Goal: Task Accomplishment & Management: Use online tool/utility

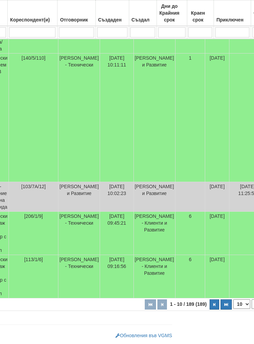
scroll to position [337, 82]
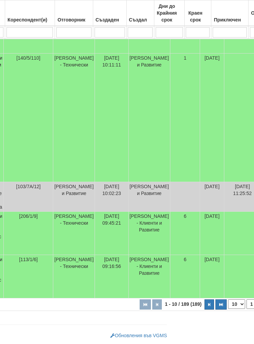
click at [228, 307] on select "10 20 30 40" at bounding box center [236, 304] width 17 height 10
select select "40"
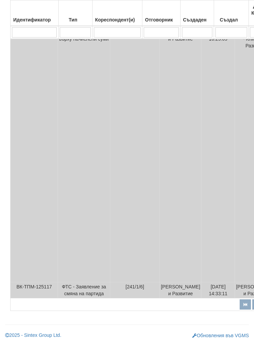
scroll to position [1622, 186]
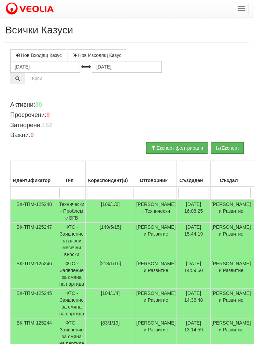
click at [240, 11] on span "button" at bounding box center [241, 10] width 8 height 1
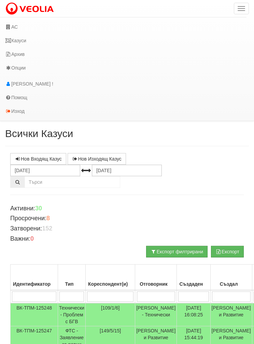
click at [15, 24] on link "АС" at bounding box center [123, 27] width 246 height 14
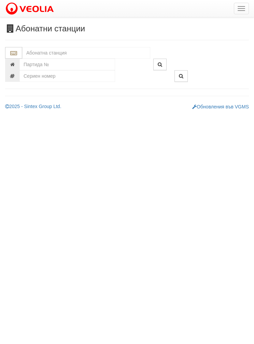
click at [46, 51] on input "text" at bounding box center [86, 53] width 128 height 12
click at [69, 63] on div "ТДУ ИЗТОК - Възраждане - "ВЕОЛИЯ"" at bounding box center [86, 64] width 126 height 8
type input "ТДУ ИЗТОК - Възраждане - "ВЕОЛИЯ""
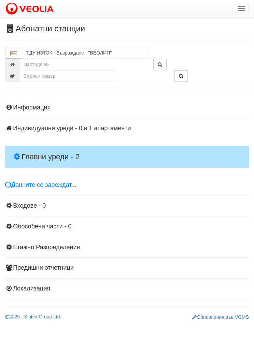
click at [34, 148] on h4 "Главни уреди - 2" at bounding box center [126, 157] width 243 height 22
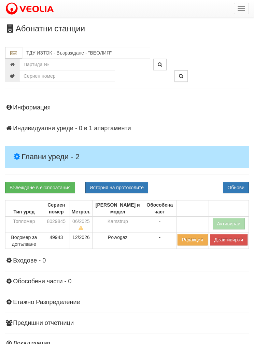
click at [225, 224] on button "Активирай" at bounding box center [228, 224] width 32 height 12
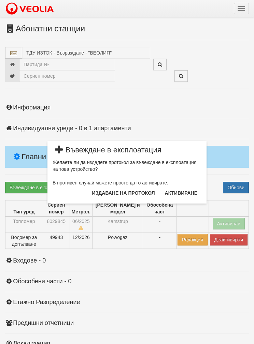
click at [117, 193] on button "Издаване на протокол" at bounding box center [123, 193] width 71 height 11
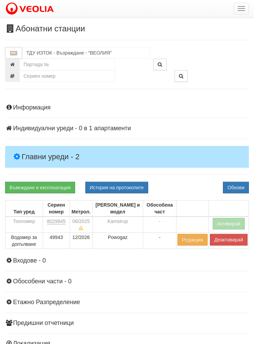
click at [236, 190] on button "Обнови" at bounding box center [236, 188] width 26 height 12
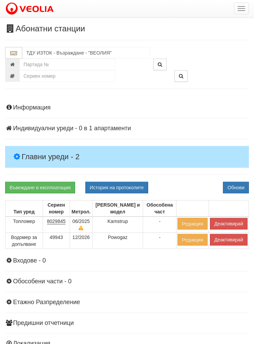
click at [228, 241] on button "Деактивирай" at bounding box center [229, 240] width 38 height 12
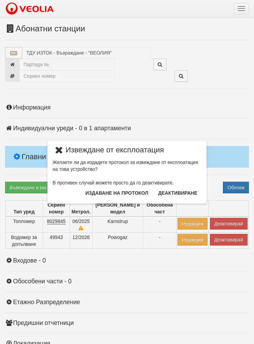
click at [104, 193] on button "Издаване на протокол" at bounding box center [116, 193] width 71 height 11
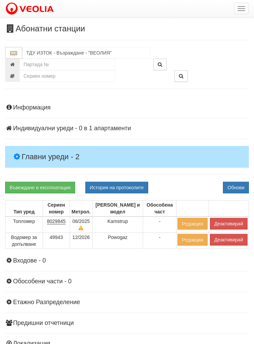
click at [187, 221] on button "Редакция" at bounding box center [192, 224] width 30 height 12
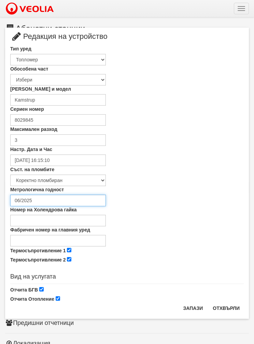
click at [44, 199] on input "06/2025" at bounding box center [57, 201] width 95 height 12
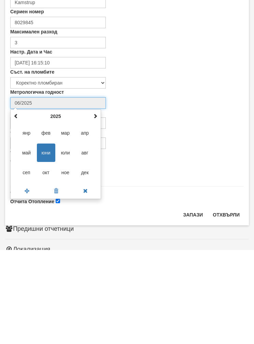
click at [95, 208] on span at bounding box center [95, 210] width 5 height 5
click at [93, 208] on span at bounding box center [95, 210] width 5 height 5
click at [88, 238] on span "авг" at bounding box center [85, 247] width 18 height 18
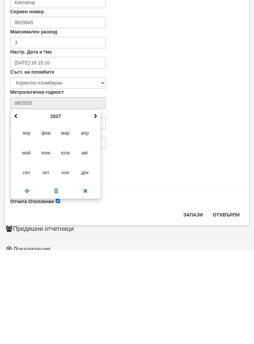
type input "08/2027"
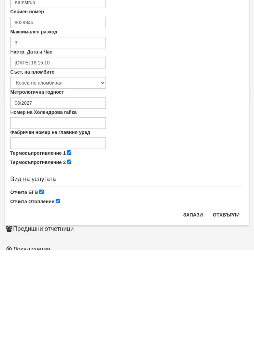
scroll to position [34, 0]
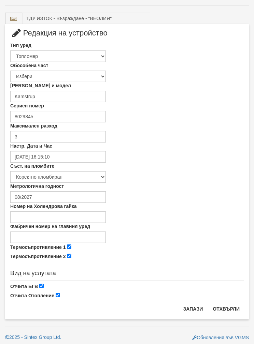
click at [190, 309] on button "Запази" at bounding box center [193, 308] width 28 height 11
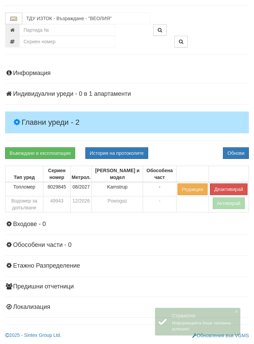
scroll to position [32, 0]
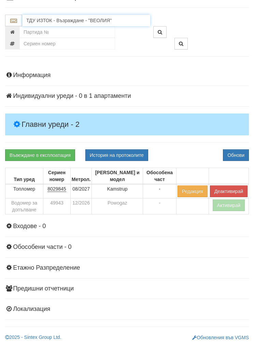
click at [58, 19] on input "ТДУ ИЗТОК - Възраждане - "ВЕОЛИЯ"" at bounding box center [86, 21] width 128 height 12
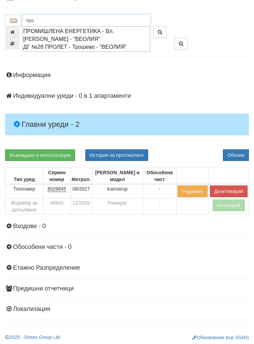
click at [57, 33] on div "ПРОМИШЛЕНА ЕНЕРГЕТИКА - Вл. Варненчик - "ВЕОЛИЯ"" at bounding box center [86, 35] width 126 height 16
type input "ПРОМИШЛЕНА ЕНЕРГЕТИКА - Вл. Варненчик - "ВЕОЛИЯ""
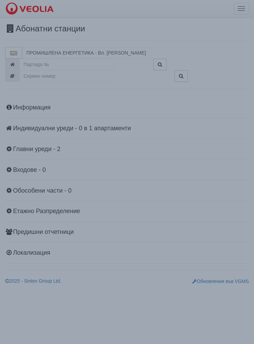
scroll to position [0, 0]
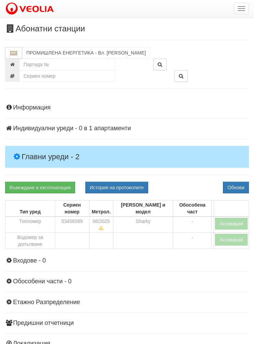
click at [39, 147] on h4 "Главни уреди - 2" at bounding box center [126, 157] width 243 height 22
click at [226, 218] on button "Активирай" at bounding box center [231, 224] width 32 height 12
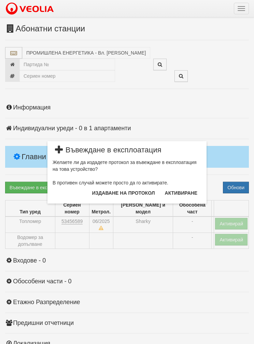
click at [113, 191] on button "Издаване на протокол" at bounding box center [123, 193] width 71 height 11
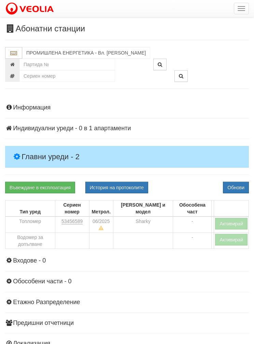
click at [234, 186] on button "Обнови" at bounding box center [236, 188] width 26 height 12
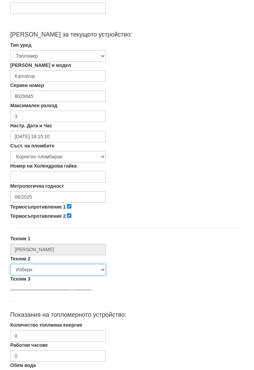
click at [31, 269] on select "Избери [PERSON_NAME] [PERSON_NAME] [PERSON_NAME] [PERSON_NAME] [PERSON_NAME] [P…" at bounding box center [57, 270] width 95 height 12
select select "5d4615a0-9cef-4004-86a5-26aa391ad5dd"
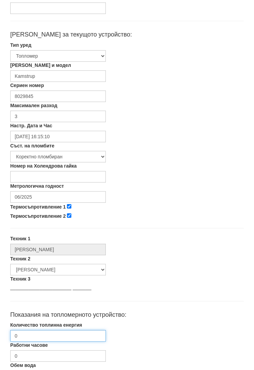
click at [34, 335] on input "0" at bounding box center [57, 336] width 95 height 12
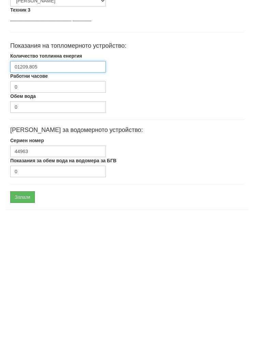
scroll to position [272, 0]
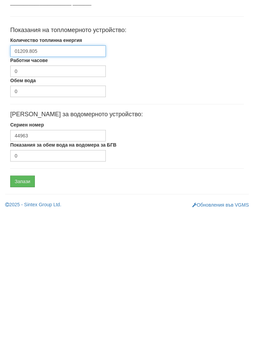
click at [18, 176] on input "01209.805" at bounding box center [57, 182] width 95 height 12
click at [16, 176] on input "01209.805" at bounding box center [57, 182] width 95 height 12
click at [22, 176] on input "01209.805" at bounding box center [57, 182] width 95 height 12
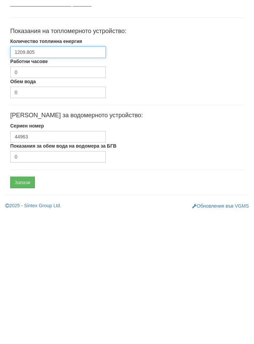
type input "1209.805"
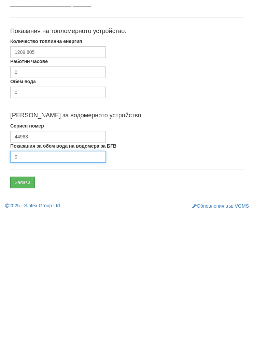
click at [40, 281] on input "0" at bounding box center [57, 287] width 95 height 12
type input "0"
click at [18, 307] on input "Запази" at bounding box center [22, 313] width 25 height 12
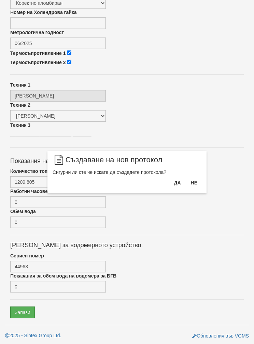
click at [173, 185] on button "Да" at bounding box center [176, 182] width 15 height 11
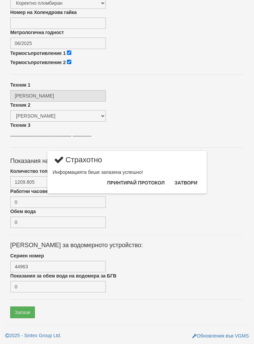
click at [189, 188] on button "Затвори" at bounding box center [185, 182] width 31 height 11
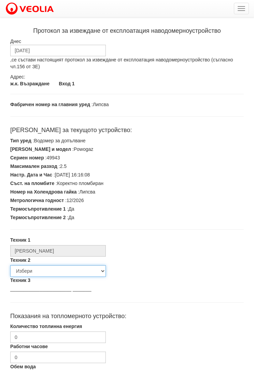
click at [56, 268] on select "Избери [PERSON_NAME] [PERSON_NAME] [PERSON_NAME] [PERSON_NAME] [PERSON_NAME] [P…" at bounding box center [57, 271] width 95 height 12
select select "5d4615a0-9cef-4004-86a5-26aa391ad5dd"
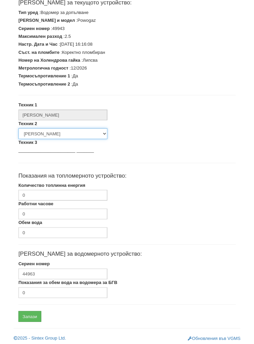
scroll to position [127, 0]
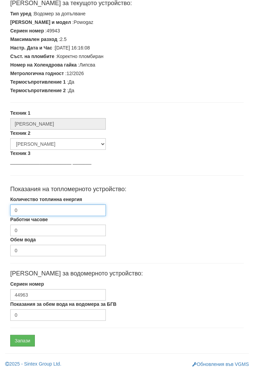
click at [36, 209] on input "0" at bounding box center [57, 210] width 95 height 12
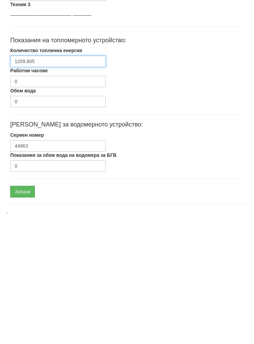
scroll to position [154, 0]
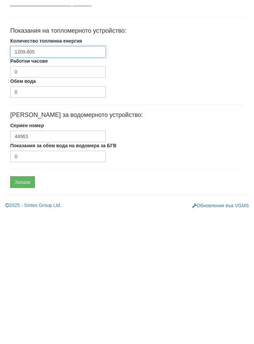
type input "1209.805"
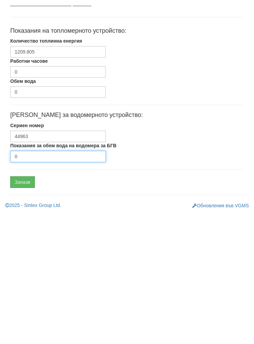
click at [51, 282] on input "0" at bounding box center [57, 288] width 95 height 12
type input "0"
click at [23, 307] on input "Запази" at bounding box center [22, 313] width 25 height 12
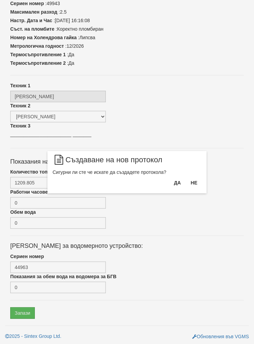
click at [172, 185] on button "Да" at bounding box center [176, 182] width 15 height 11
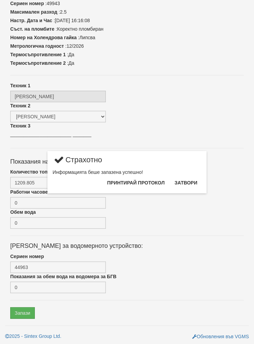
click at [189, 181] on button "Затвори" at bounding box center [185, 182] width 31 height 11
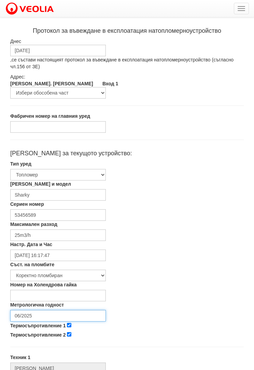
click at [42, 311] on input "06/2025" at bounding box center [57, 316] width 95 height 12
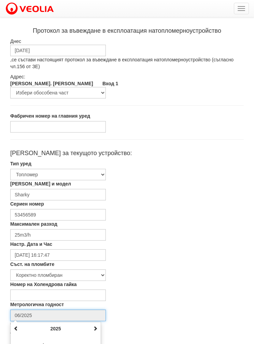
scroll to position [77, 0]
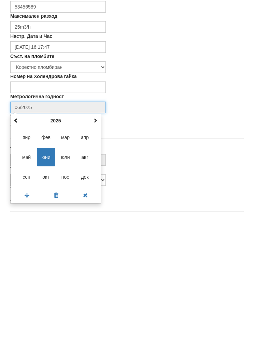
click at [97, 247] on th at bounding box center [95, 252] width 8 height 10
click at [97, 249] on span at bounding box center [95, 251] width 5 height 5
click at [83, 279] on span "авг" at bounding box center [85, 288] width 18 height 18
type input "08/2027"
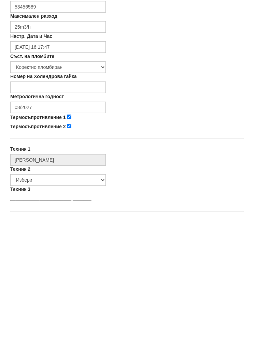
scroll to position [208, 0]
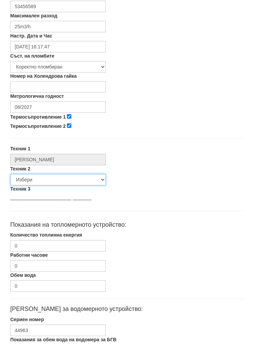
click at [41, 176] on select "Избери Недко Тодоров Дончо Дончев Георги Колчаков Илиян Любчев Христо Пенев Све…" at bounding box center [57, 180] width 95 height 12
select select "5d4615a0-9cef-4004-86a5-26aa391ad5dd"
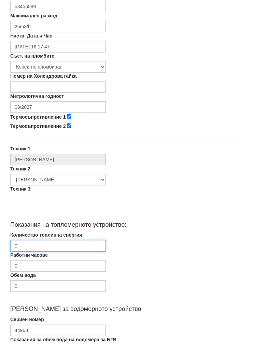
click at [41, 245] on input "0" at bounding box center [57, 246] width 95 height 12
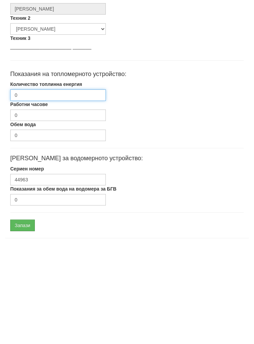
scroll to position [272, 0]
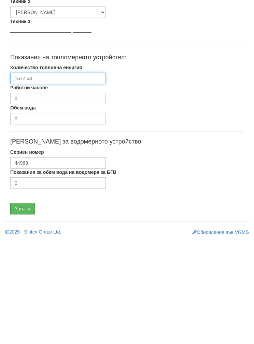
type input "1677.53"
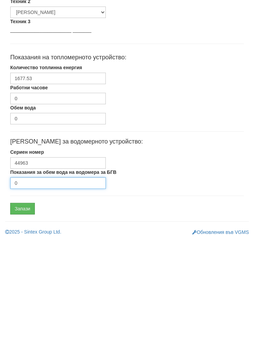
click at [41, 281] on input "0" at bounding box center [57, 287] width 95 height 12
type input "0"
click at [26, 307] on input "Запази" at bounding box center [22, 313] width 25 height 12
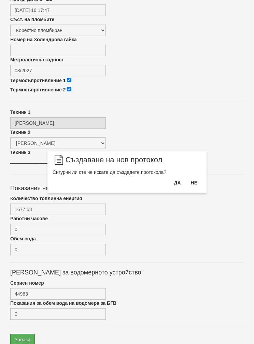
click at [171, 183] on button "Да" at bounding box center [176, 182] width 15 height 11
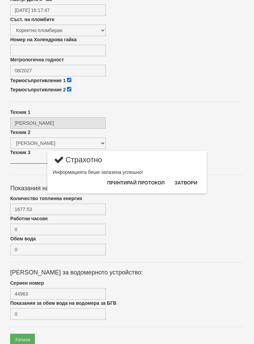
click at [187, 181] on button "Затвори" at bounding box center [185, 182] width 31 height 11
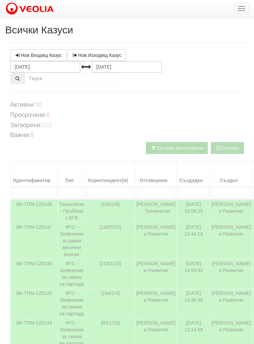
click at [247, 11] on button "button" at bounding box center [241, 9] width 15 height 12
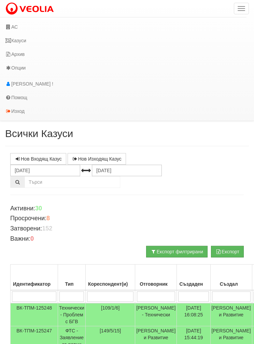
click at [241, 9] on button "button" at bounding box center [241, 9] width 15 height 12
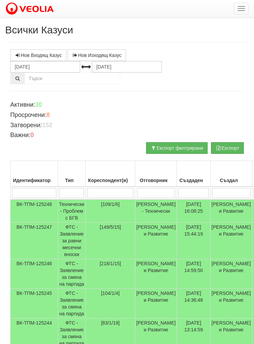
click at [243, 8] on button "button" at bounding box center [241, 9] width 15 height 12
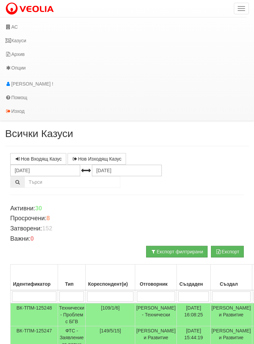
click at [16, 26] on link "АС" at bounding box center [123, 27] width 246 height 14
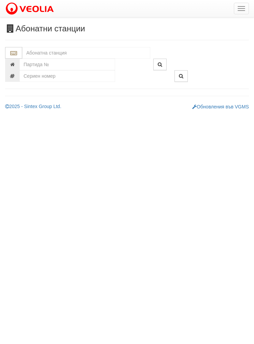
click at [36, 50] on input "text" at bounding box center [86, 53] width 128 height 12
click at [60, 60] on div "ТДУ ИЗТОК - Възраждане - "ВЕОЛИЯ"" at bounding box center [86, 64] width 126 height 8
type input "ТДУ ИЗТОК - Възраждане - "ВЕОЛИЯ""
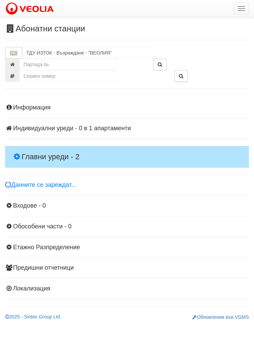
click at [32, 147] on h4 "Главни уреди - 2" at bounding box center [126, 157] width 243 height 22
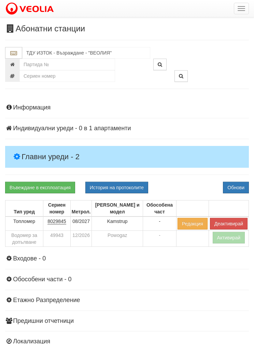
click at [116, 186] on button "История на протоколите" at bounding box center [116, 188] width 63 height 12
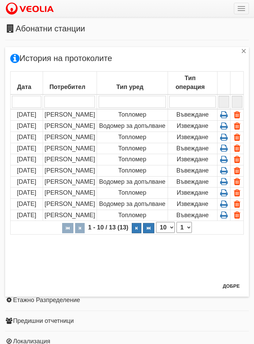
click at [66, 112] on td "[PERSON_NAME]" at bounding box center [70, 114] width 54 height 11
click at [223, 115] on icon at bounding box center [223, 115] width 11 height 6
click at [222, 114] on icon at bounding box center [223, 115] width 11 height 6
click at [226, 288] on button "Добре" at bounding box center [230, 286] width 25 height 11
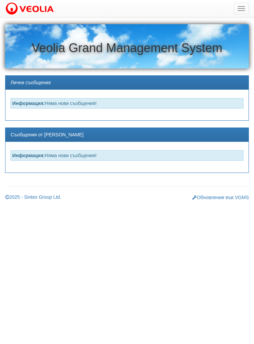
click at [239, 7] on button "button" at bounding box center [241, 9] width 15 height 12
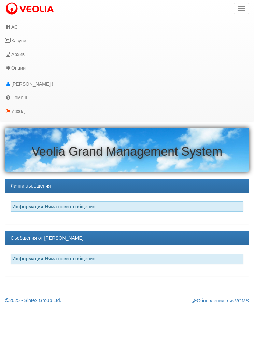
click at [18, 42] on link "Казуси" at bounding box center [123, 41] width 246 height 14
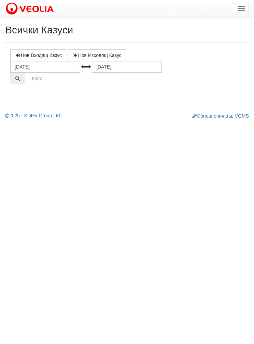
select select "1"
